Goal: Task Accomplishment & Management: Complete application form

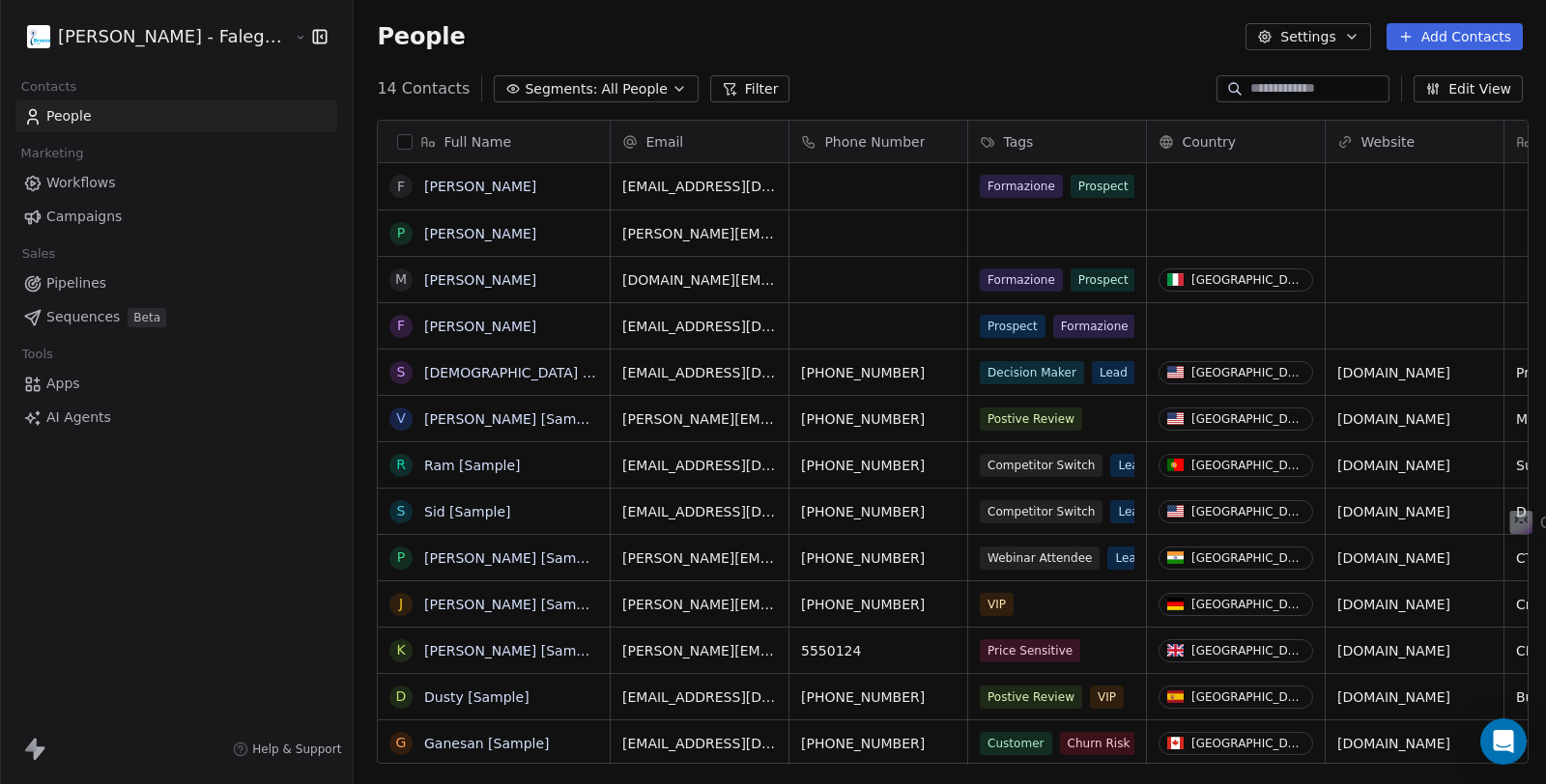
scroll to position [674, 1181]
click at [1477, 29] on button "Add Contacts" at bounding box center [1455, 36] width 136 height 27
click at [1470, 76] on span "Create new contact" at bounding box center [1465, 79] width 132 height 21
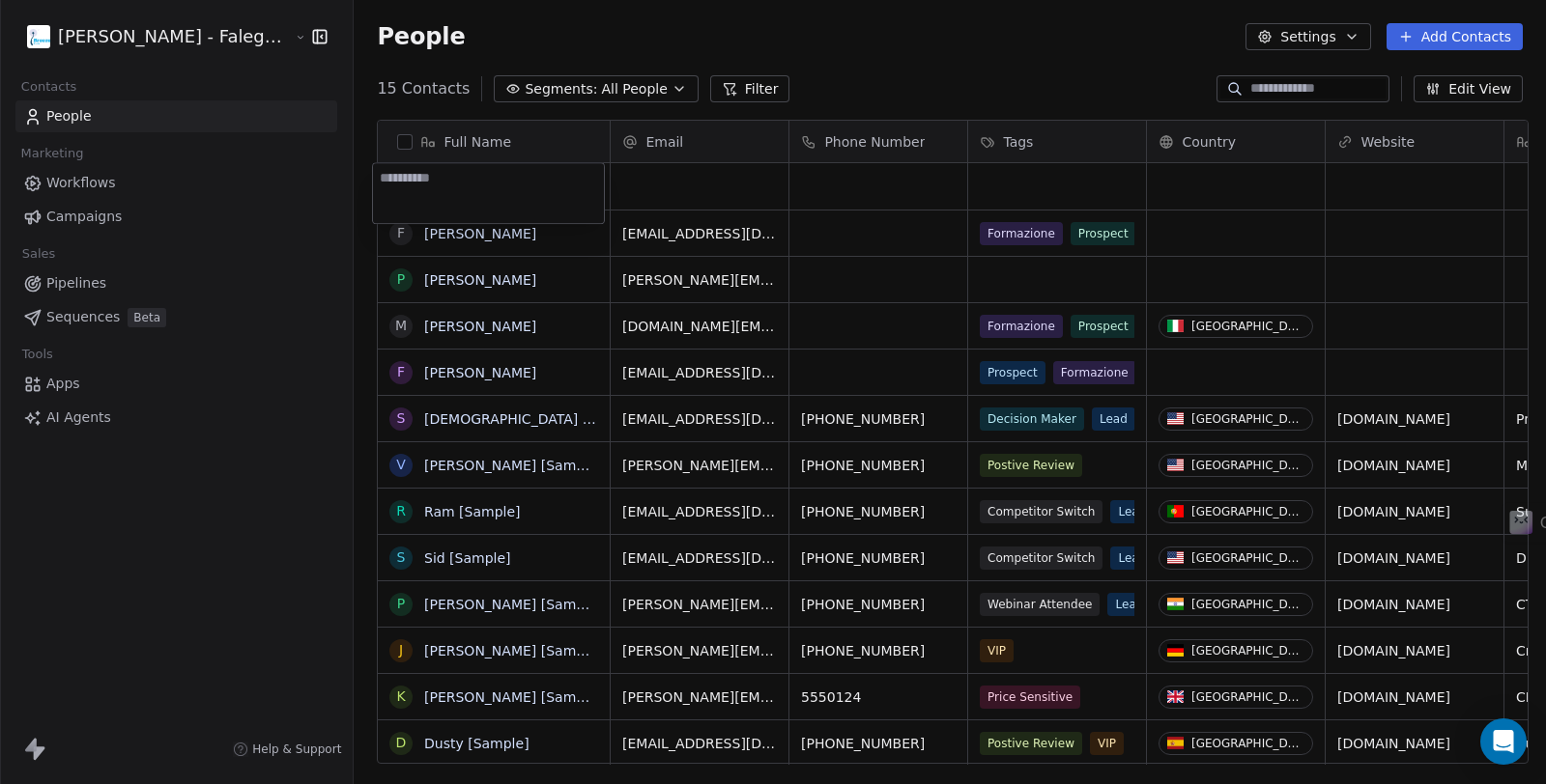
type textarea "**********"
click at [759, 194] on html "[PERSON_NAME] - Falegname digitale Contacts People Marketing Workflows Campaign…" at bounding box center [773, 392] width 1546 height 784
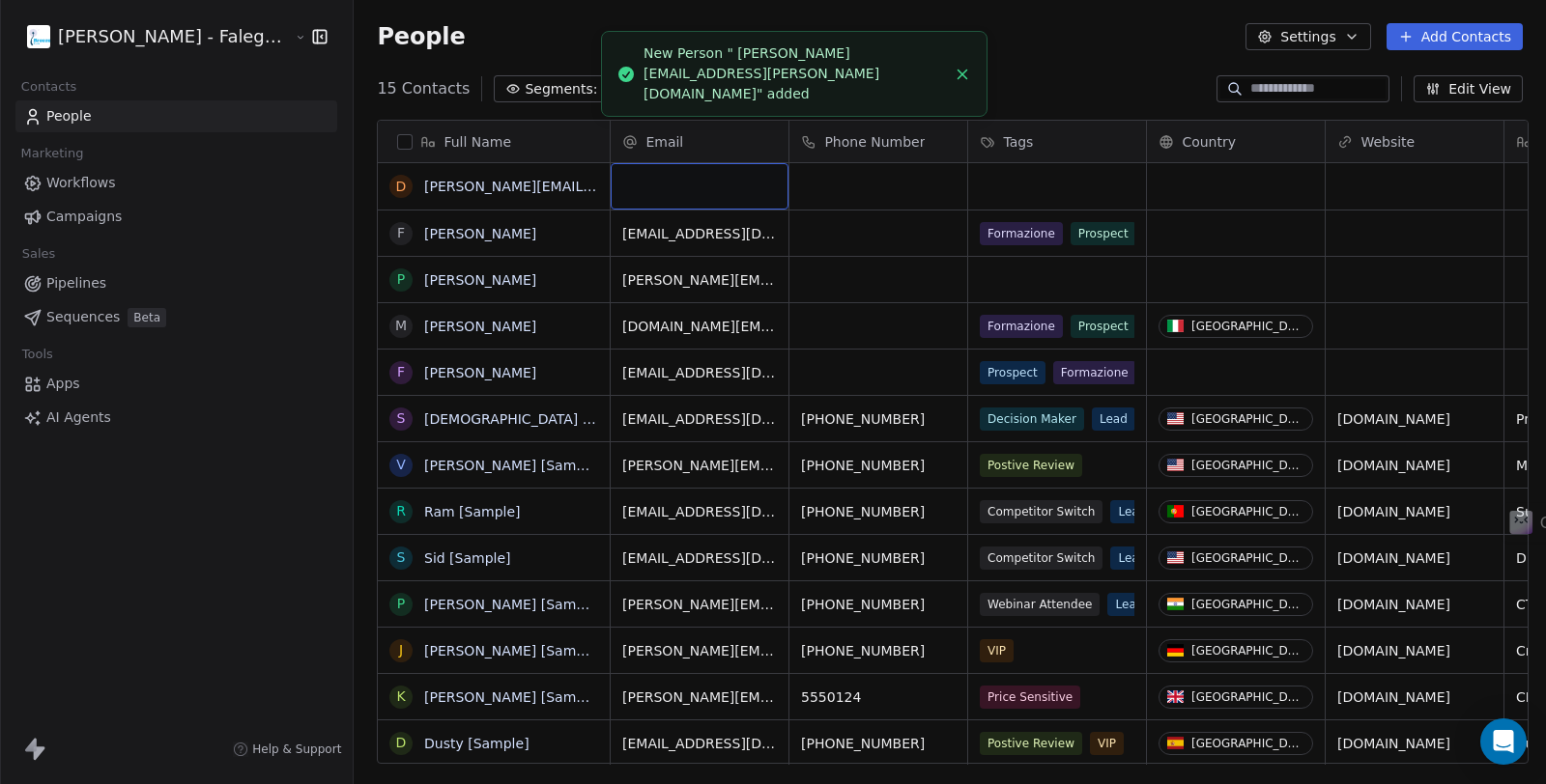
click at [635, 184] on div "grid" at bounding box center [700, 186] width 177 height 46
click at [655, 185] on div "grid" at bounding box center [700, 186] width 177 height 46
click at [654, 185] on div "grid" at bounding box center [700, 186] width 177 height 46
click at [654, 185] on input "email" at bounding box center [695, 186] width 170 height 38
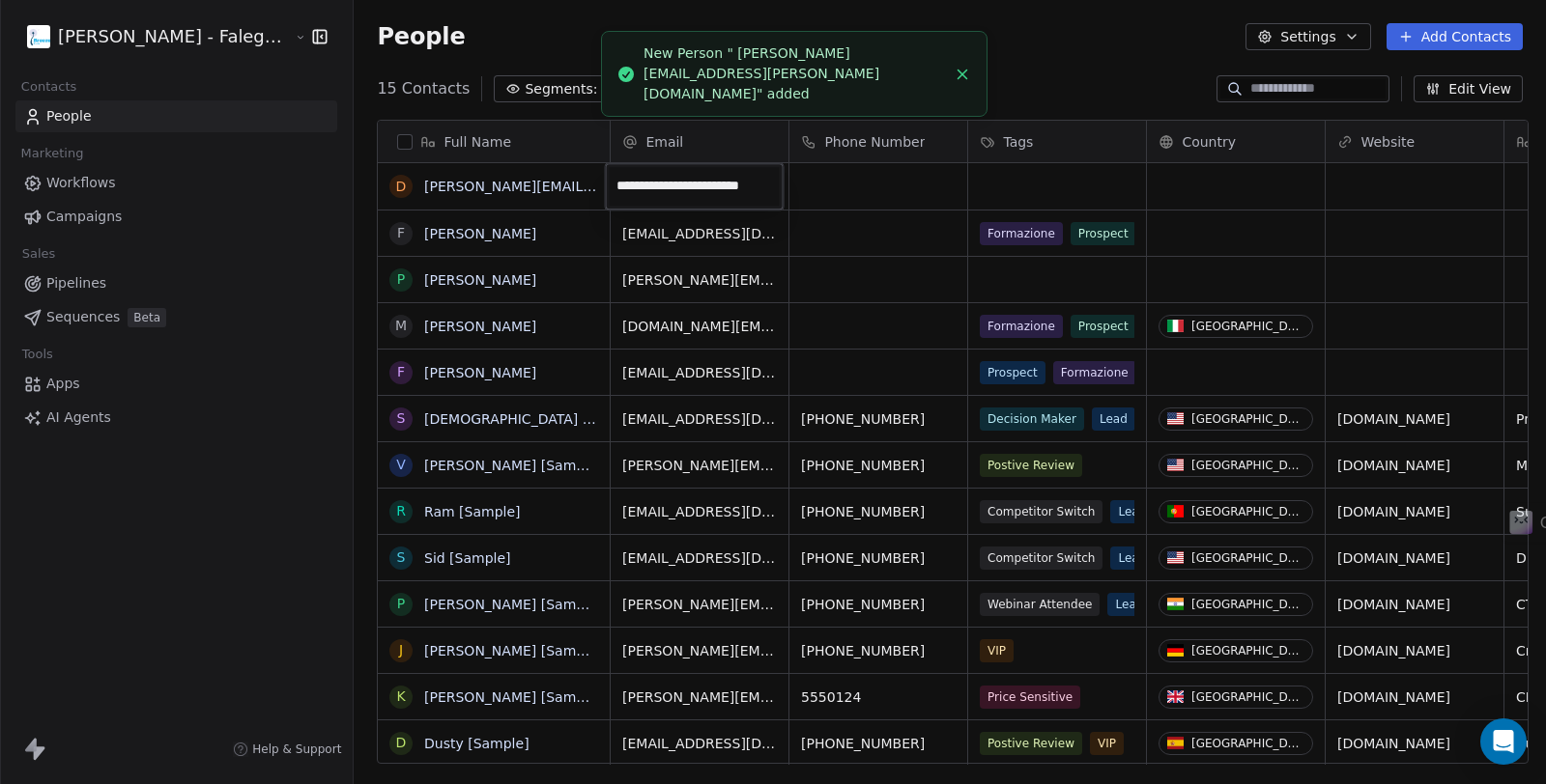
type input "**********"
click at [592, 178] on html "[PERSON_NAME] - Falegname digitale Contacts People Marketing Workflows Campaign…" at bounding box center [773, 392] width 1546 height 784
click at [571, 184] on html "[PERSON_NAME] - Falegname digitale Contacts People Marketing Workflows Campaign…" at bounding box center [773, 392] width 1546 height 784
click at [571, 184] on link "[PERSON_NAME][EMAIL_ADDRESS][PERSON_NAME][DOMAIN_NAME]" at bounding box center [655, 186] width 461 height 16
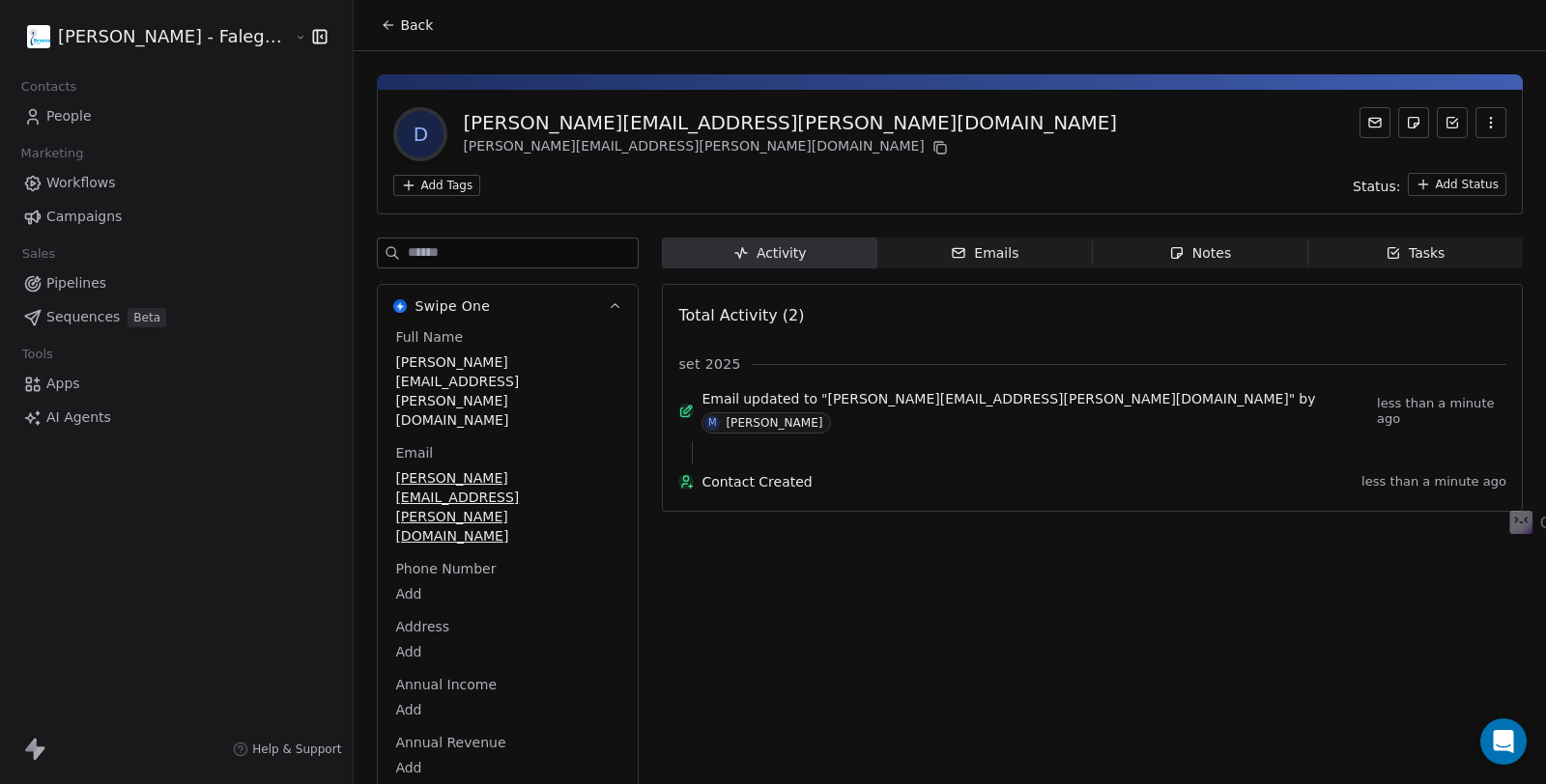
click at [384, 22] on icon at bounding box center [386, 24] width 4 height 4
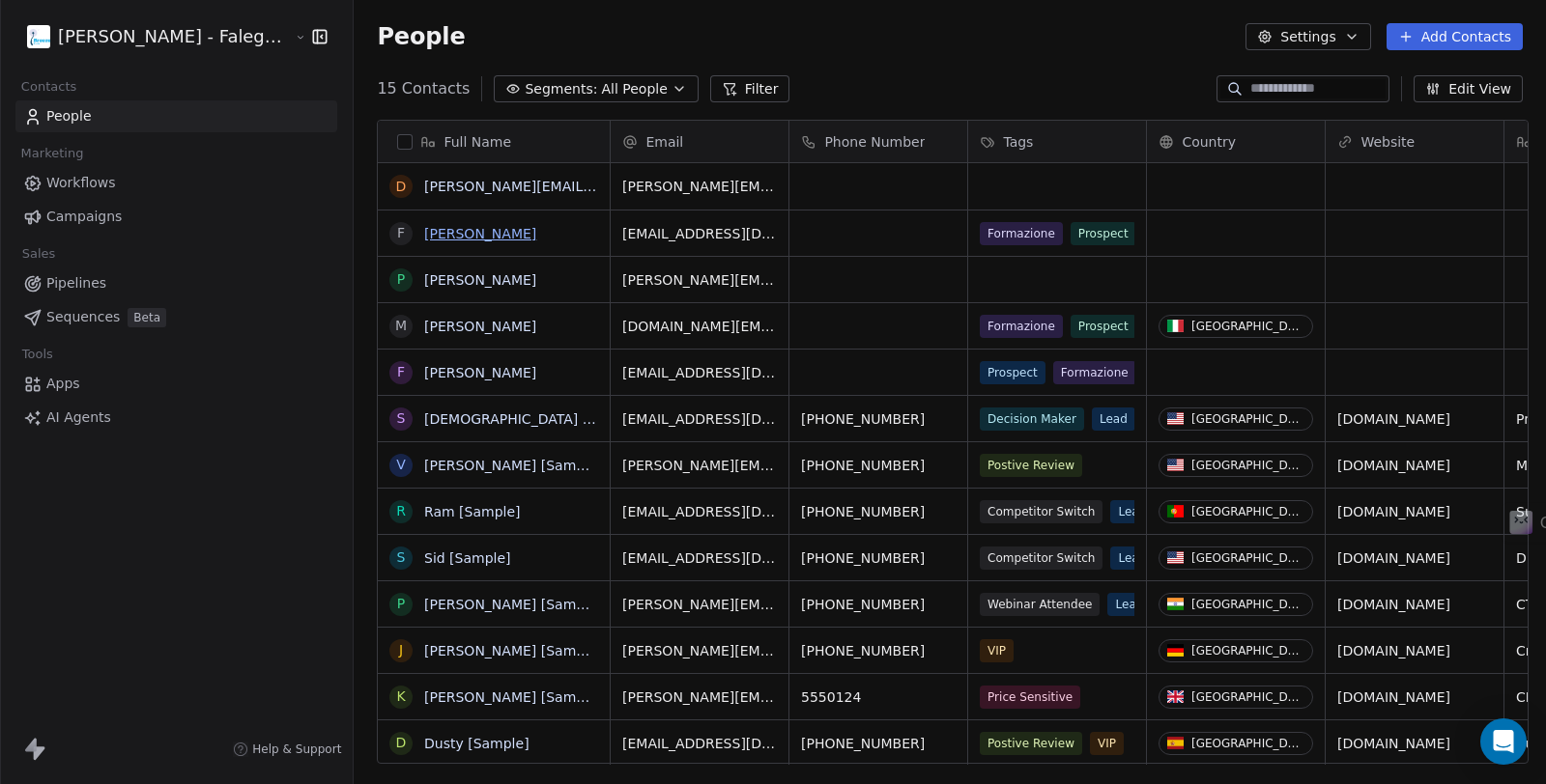
scroll to position [674, 1181]
click at [590, 196] on div "d [PERSON_NAME][EMAIL_ADDRESS][PERSON_NAME][DOMAIN_NAME]" at bounding box center [523, 211] width 290 height 95
type textarea "**********"
click at [1010, 176] on html "[PERSON_NAME] - Falegname digitale Contacts People Marketing Workflows Campaign…" at bounding box center [773, 392] width 1546 height 784
click at [1018, 180] on div "grid" at bounding box center [1057, 186] width 177 height 46
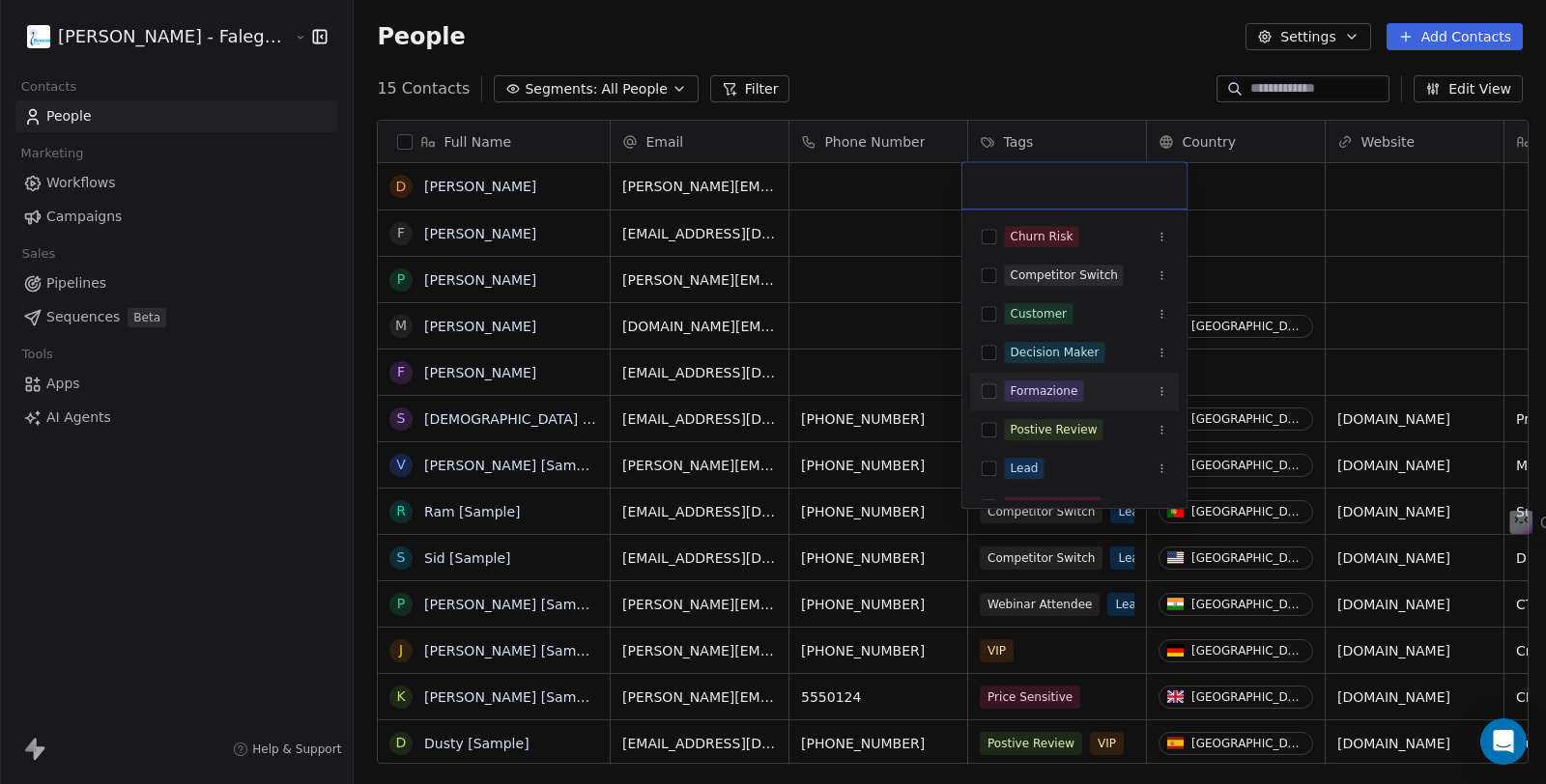
click at [989, 390] on button "Suggestions" at bounding box center [990, 391] width 16 height 16
click at [1068, 75] on html "[PERSON_NAME] - Falegname digitale Contacts People Marketing Workflows Campaign…" at bounding box center [773, 392] width 1546 height 784
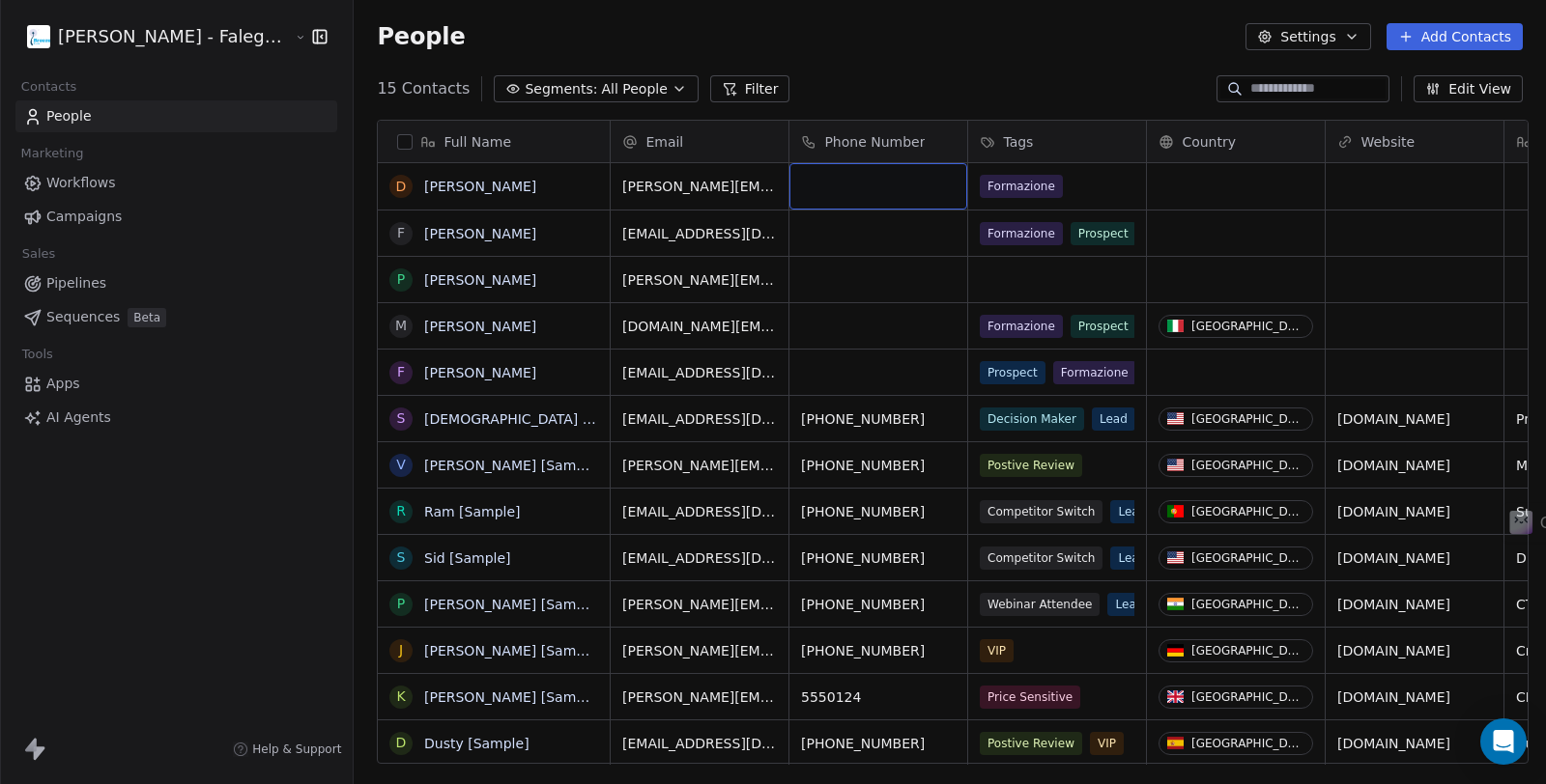
click at [891, 196] on div "grid" at bounding box center [878, 186] width 177 height 46
click at [889, 194] on div "grid" at bounding box center [878, 186] width 177 height 46
click at [872, 188] on div "grid" at bounding box center [878, 186] width 177 height 46
click at [868, 188] on div "grid" at bounding box center [878, 186] width 177 height 46
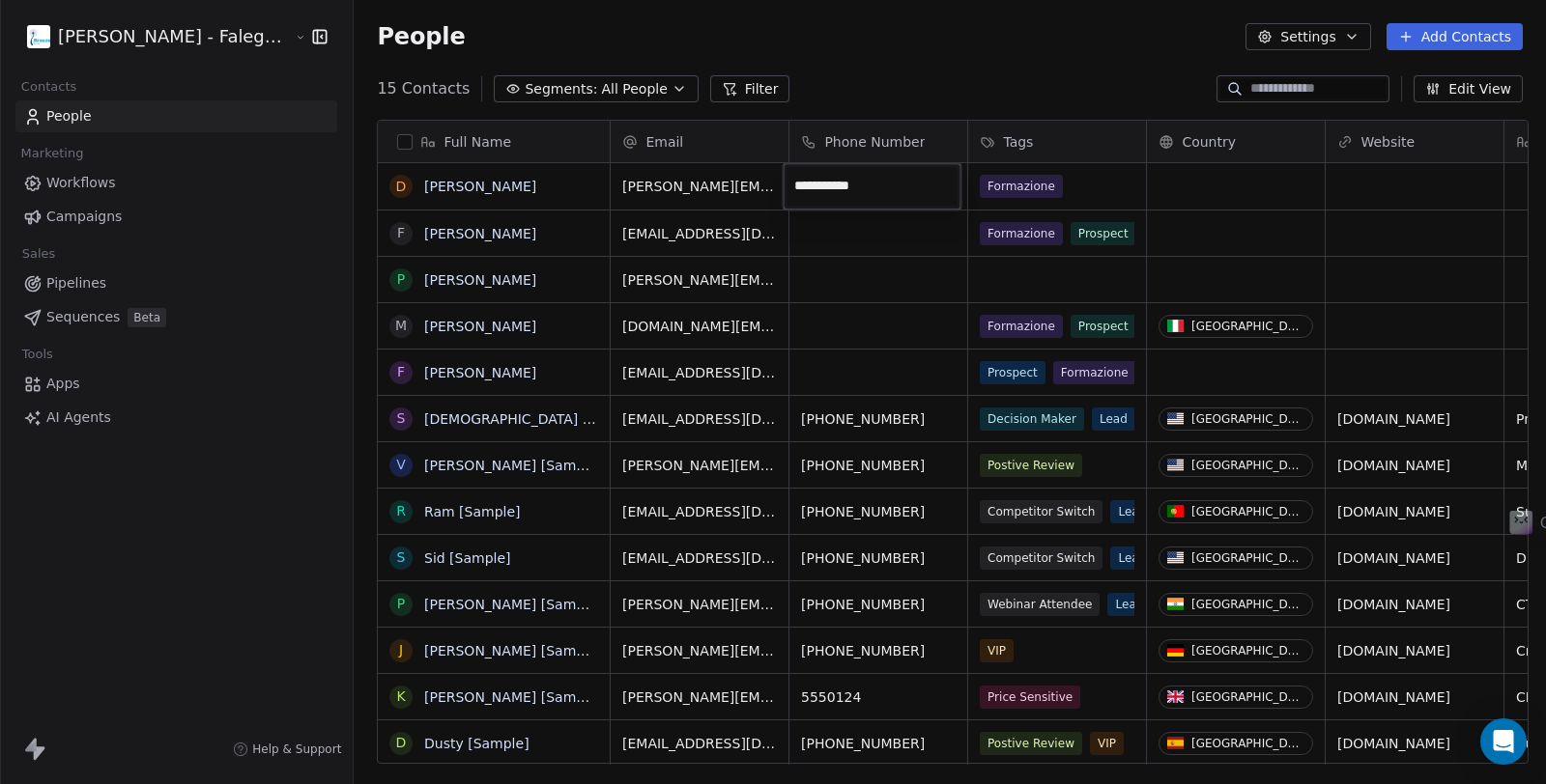
type input "**********"
